Goal: Task Accomplishment & Management: Manage account settings

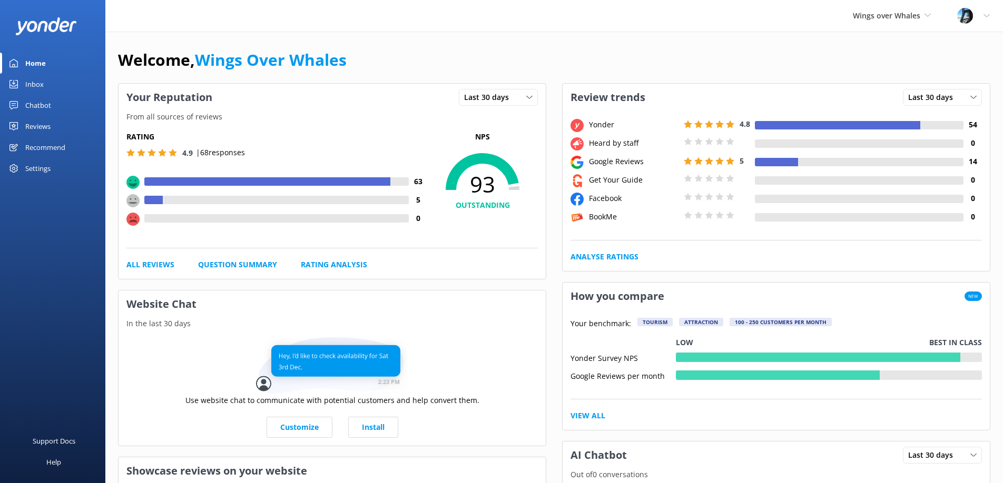
click at [52, 126] on link "Reviews" at bounding box center [52, 126] width 105 height 21
